Goal: Find specific fact: Find specific page/section

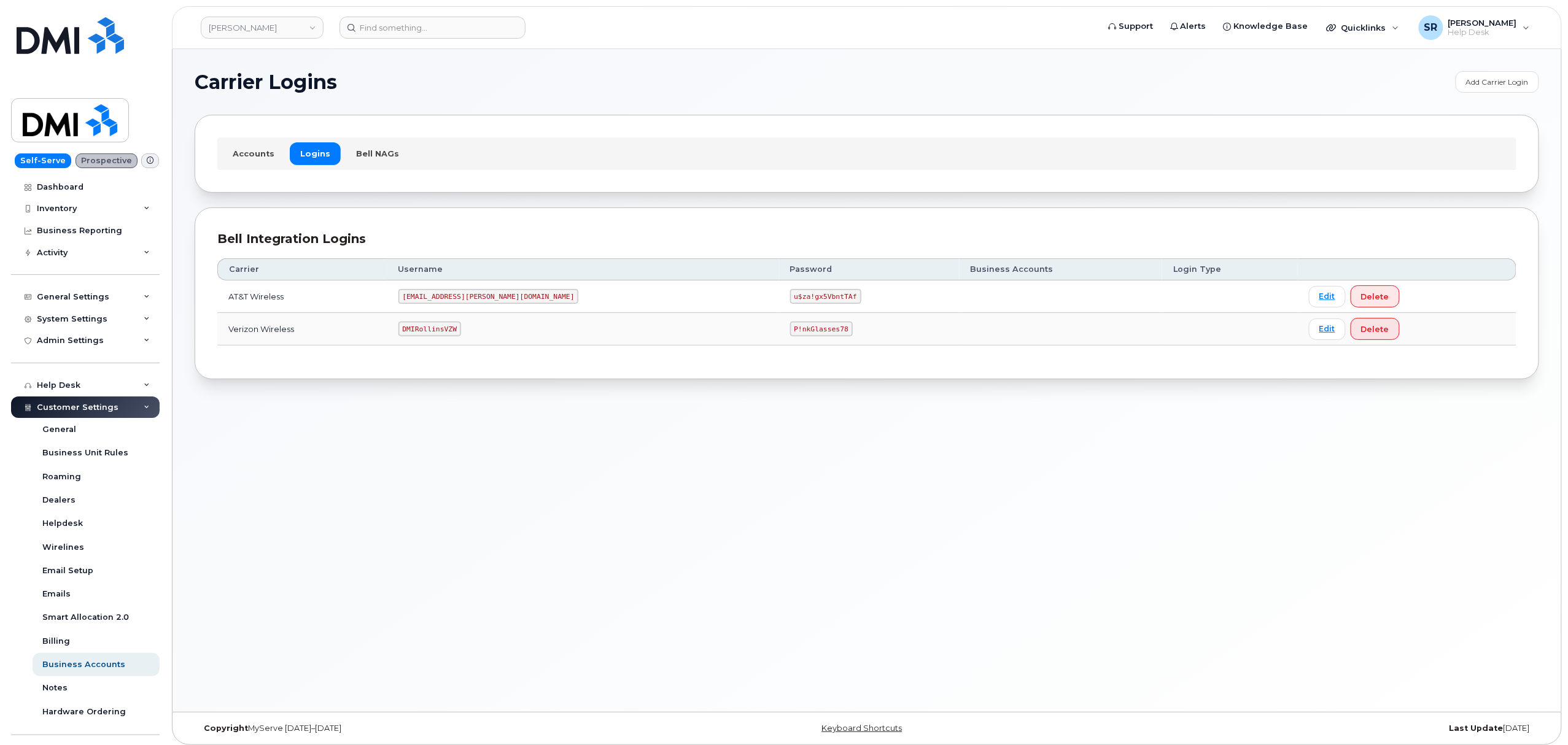
click at [446, 295] on code "[EMAIL_ADDRESS][PERSON_NAME][DOMAIN_NAME]" at bounding box center [488, 296] width 181 height 15
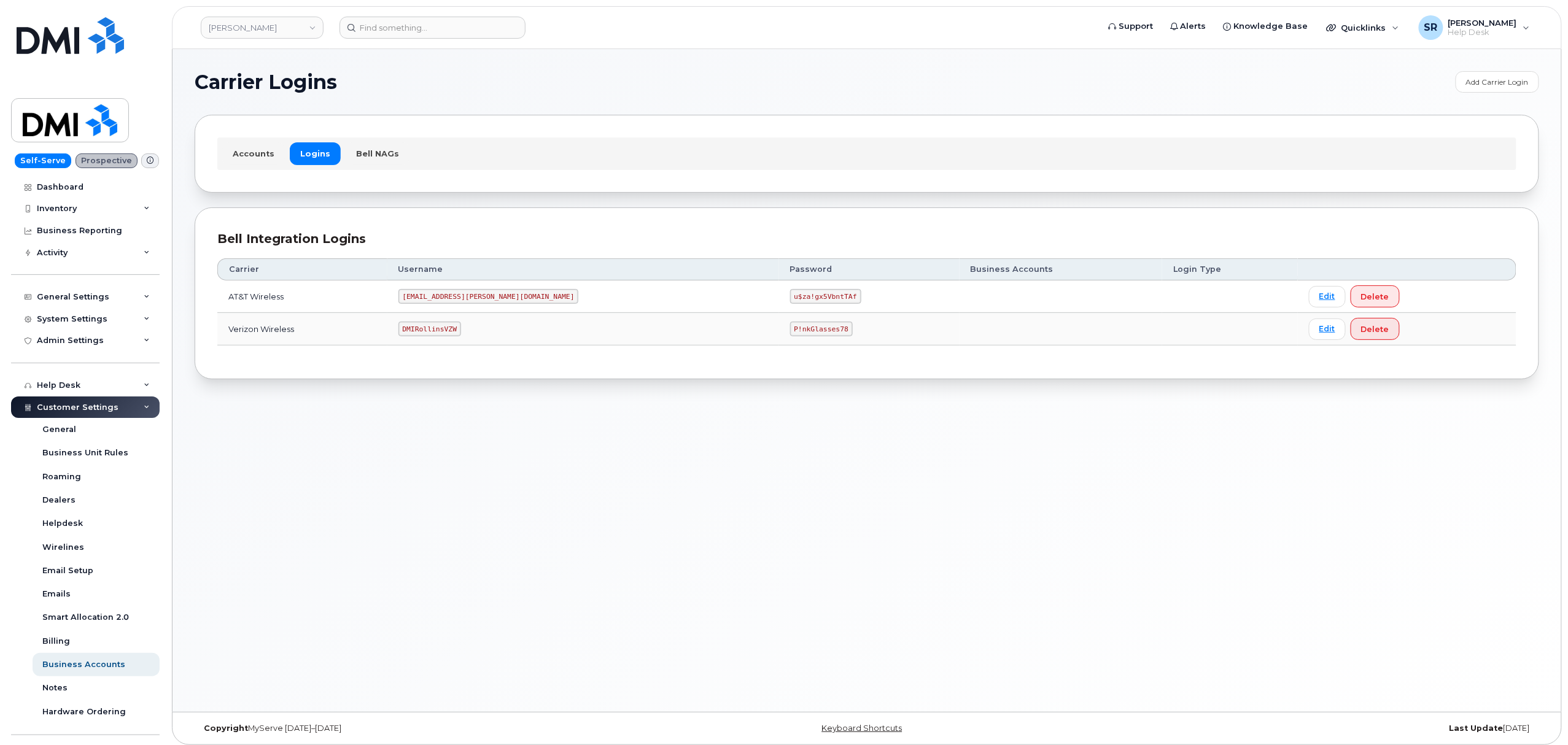
click at [790, 294] on code "u$za!gx5VbntTAf" at bounding box center [825, 296] width 71 height 15
